Goal: Transaction & Acquisition: Purchase product/service

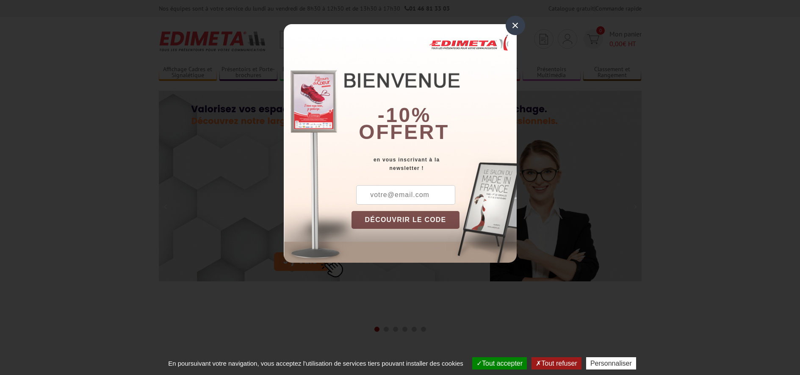
click at [512, 29] on div "×" at bounding box center [515, 25] width 19 height 19
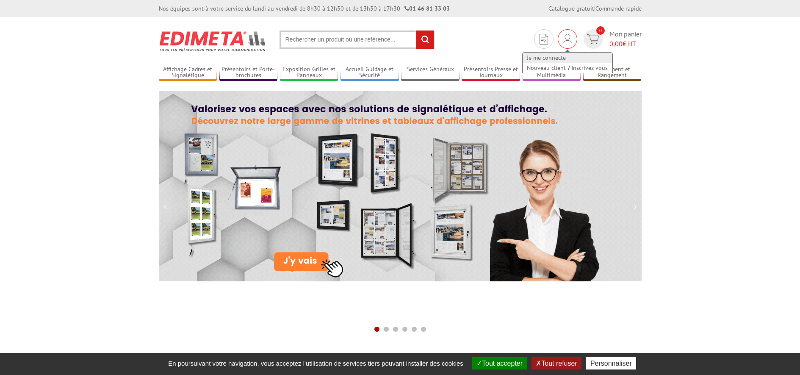
click at [551, 58] on link "Je me connecte" at bounding box center [568, 58] width 90 height 10
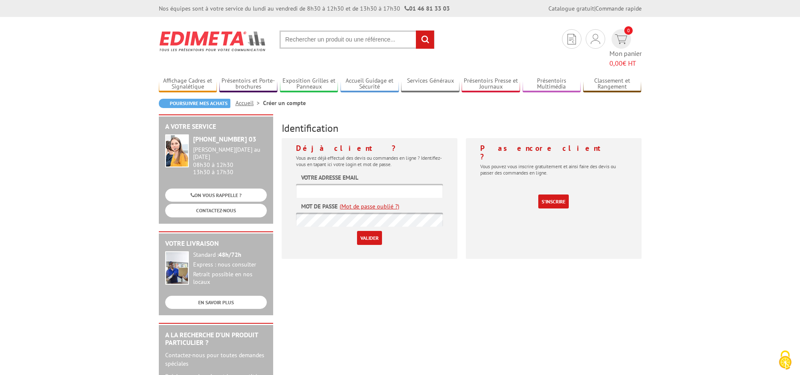
click at [429, 114] on div "Identification Déjà client ? Vous avez déjà effectué des devis ou commandes en …" at bounding box center [461, 189] width 369 height 151
click at [363, 42] on input "text" at bounding box center [357, 39] width 155 height 18
type input "cadre clic clac"
click at [425, 39] on input "rechercher" at bounding box center [425, 39] width 18 height 18
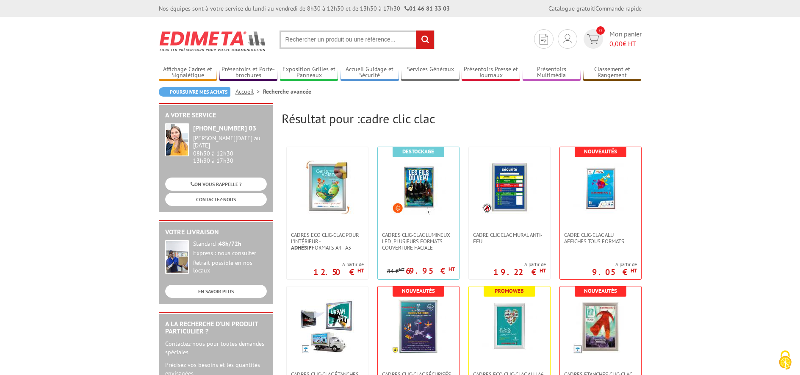
click at [377, 44] on input "text" at bounding box center [357, 39] width 155 height 18
type input "plexiglass antireflet"
click at [425, 39] on input "rechercher" at bounding box center [425, 39] width 18 height 18
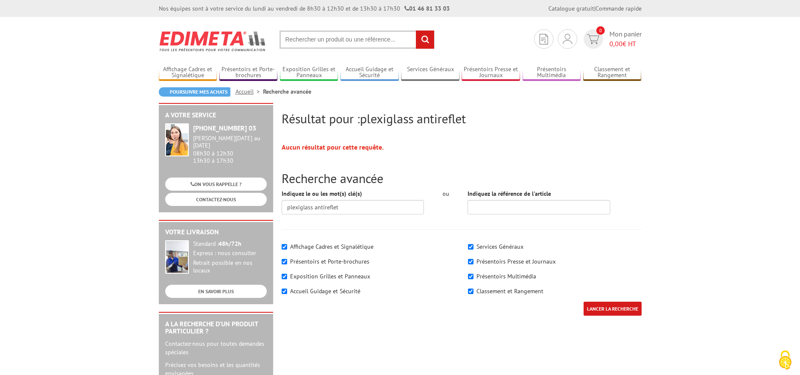
click at [319, 39] on input "text" at bounding box center [357, 39] width 155 height 18
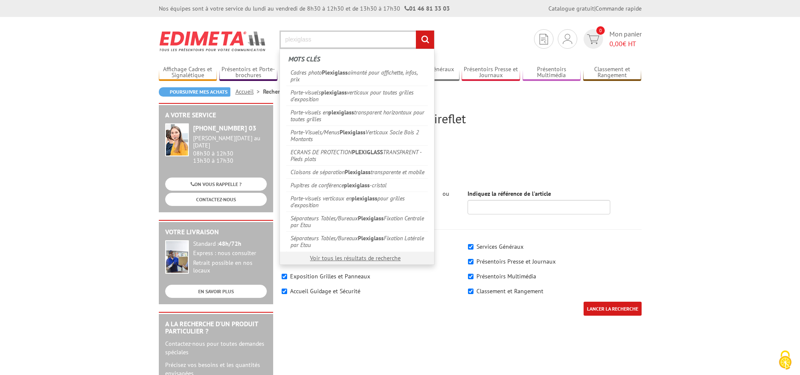
type input "plexiglass"
click at [425, 39] on input "rechercher" at bounding box center [425, 39] width 18 height 18
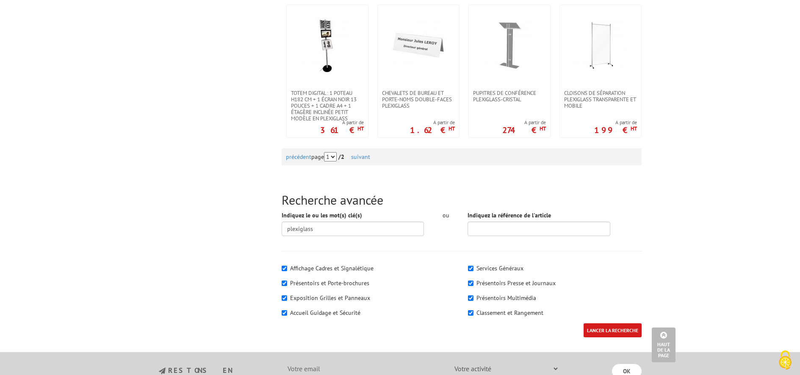
scroll to position [914, 0]
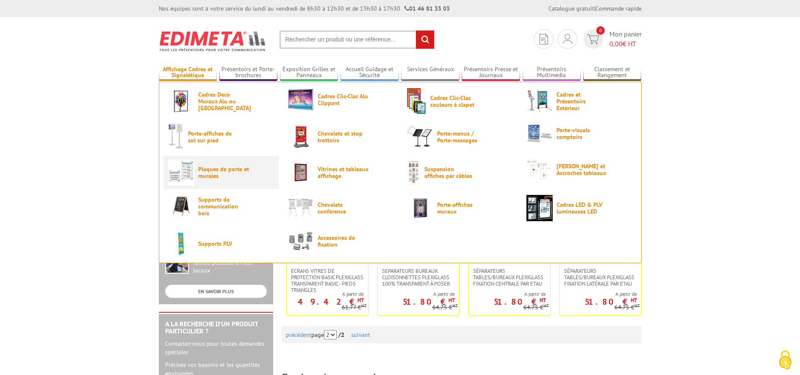
click at [187, 177] on img at bounding box center [181, 172] width 26 height 26
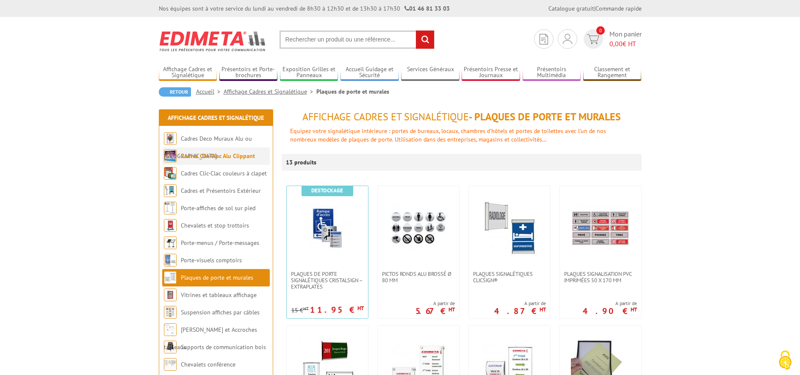
click at [242, 157] on link "Cadres Clic-Clac Alu Clippant" at bounding box center [218, 156] width 74 height 8
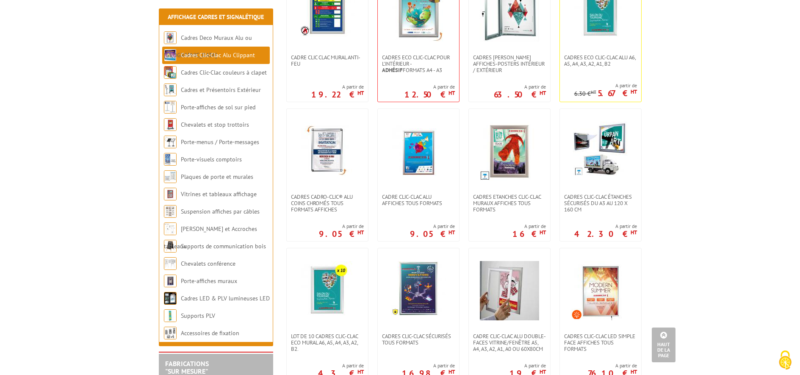
scroll to position [198, 0]
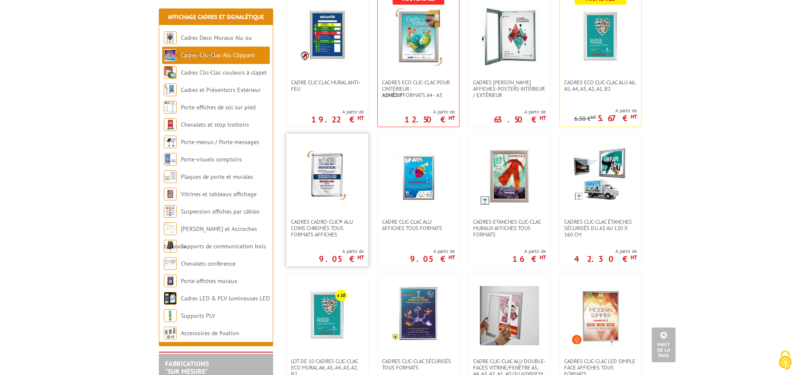
click at [325, 178] on img at bounding box center [327, 176] width 59 height 59
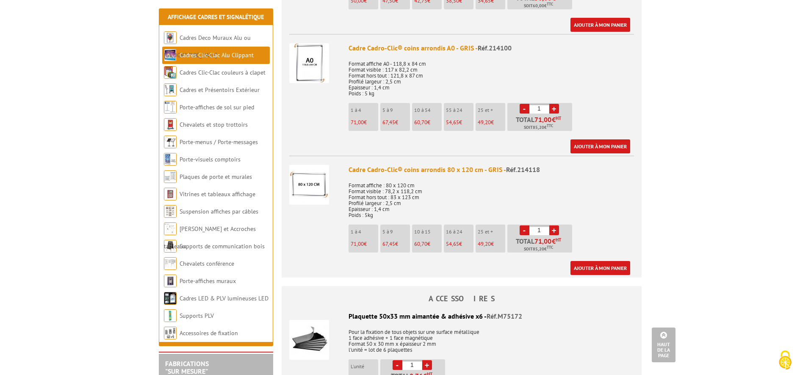
scroll to position [1528, 0]
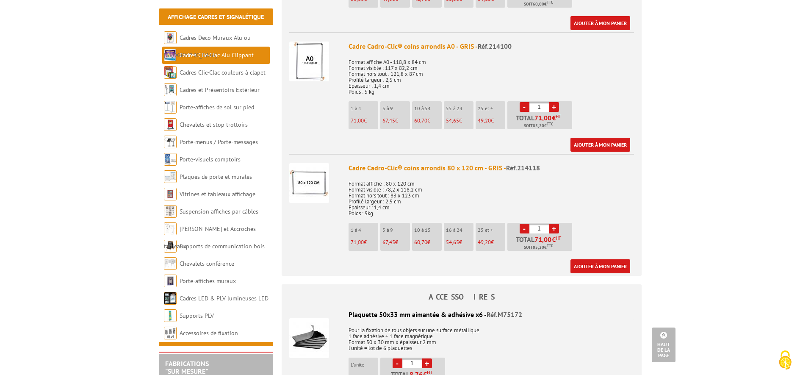
click at [412, 163] on div "Cadre Cadro-Clic® coins arrondis 80 x 120 cm - GRIS - Réf.214118" at bounding box center [491, 168] width 285 height 10
click at [315, 163] on img at bounding box center [309, 183] width 40 height 40
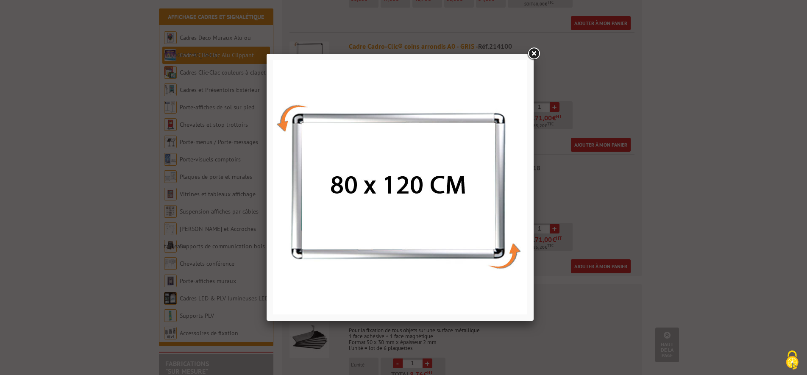
click at [534, 52] on link at bounding box center [533, 53] width 15 height 15
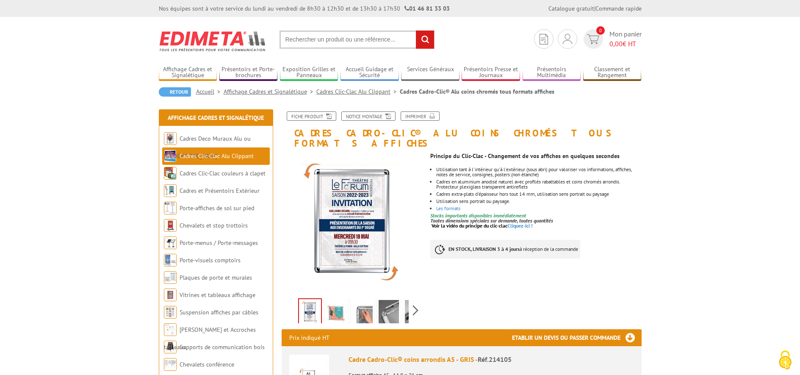
scroll to position [0, 0]
click at [347, 42] on input "text" at bounding box center [357, 39] width 155 height 18
type input "cadre clic clac alu"
click at [425, 39] on input "rechercher" at bounding box center [425, 39] width 18 height 18
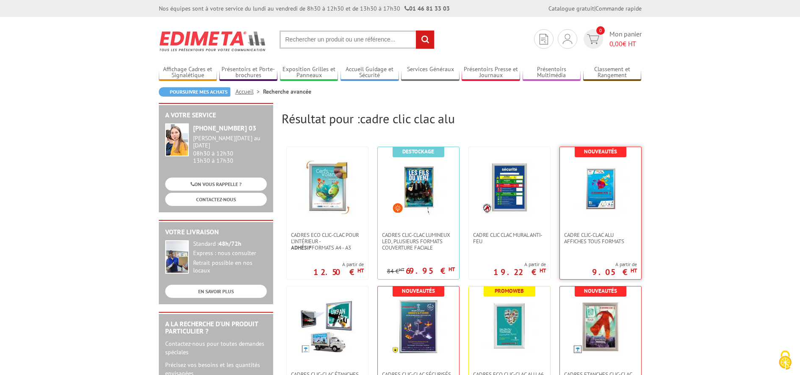
click at [595, 188] on img at bounding box center [600, 187] width 55 height 55
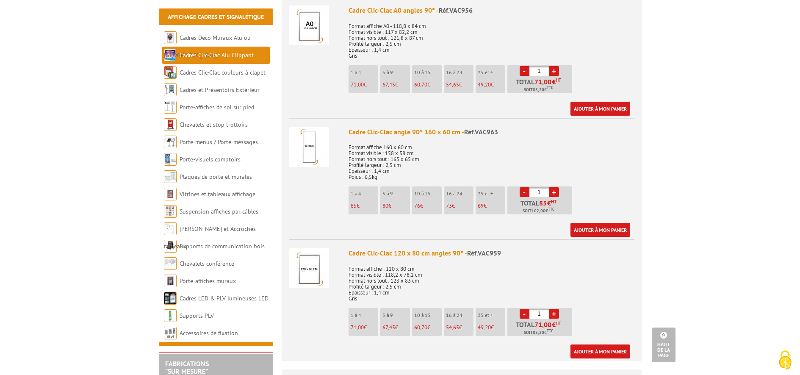
scroll to position [1491, 0]
